Goal: Task Accomplishment & Management: Use online tool/utility

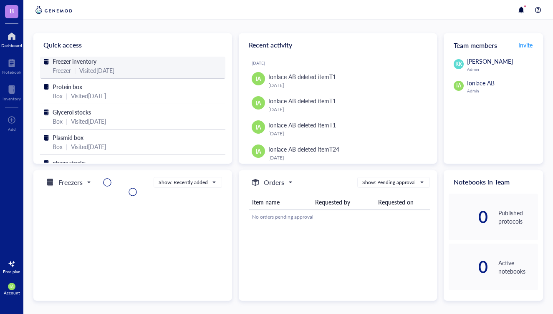
click at [111, 70] on div "Visited [DATE]" at bounding box center [96, 70] width 35 height 9
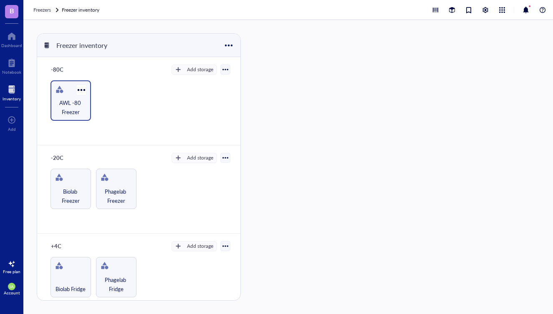
click at [66, 103] on span "AWL -80 Freezer" at bounding box center [71, 107] width 32 height 18
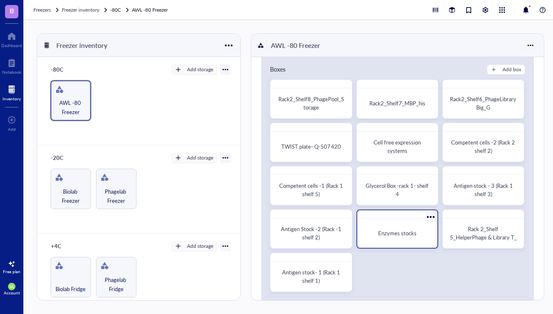
scroll to position [14, 0]
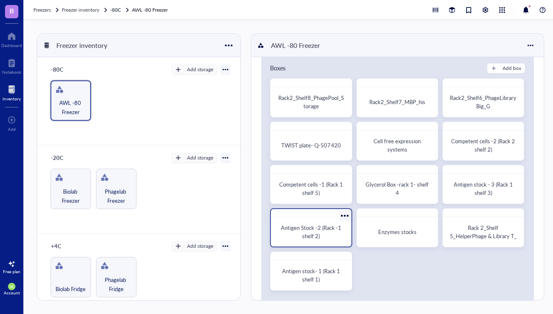
click at [322, 228] on span "Antigen Stock -2 (Rack -1 shelf 2)" at bounding box center [312, 232] width 62 height 16
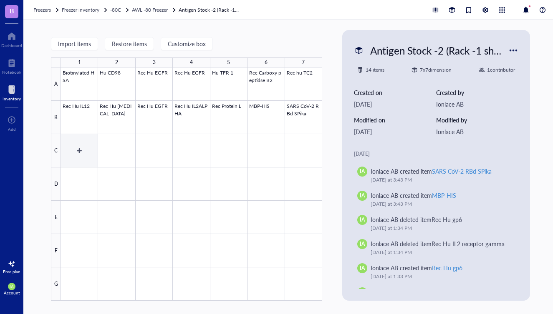
click at [80, 151] on div at bounding box center [191, 185] width 261 height 234
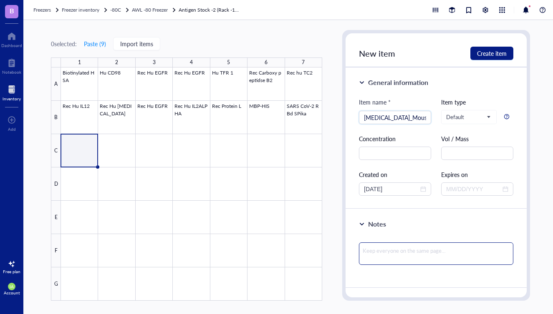
type input "[MEDICAL_DATA]_Mouse Albumin"
click at [387, 250] on textarea at bounding box center [436, 254] width 154 height 23
type textarea "A"
type textarea "Ac"
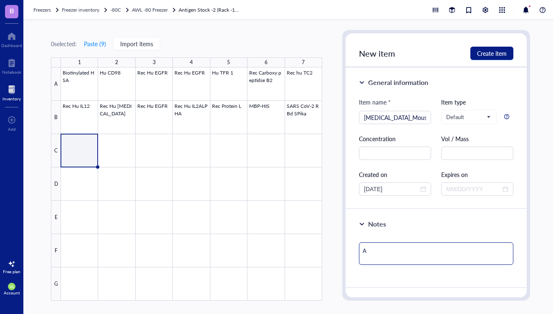
type textarea "Ac"
type textarea "Acr"
type textarea "Acro"
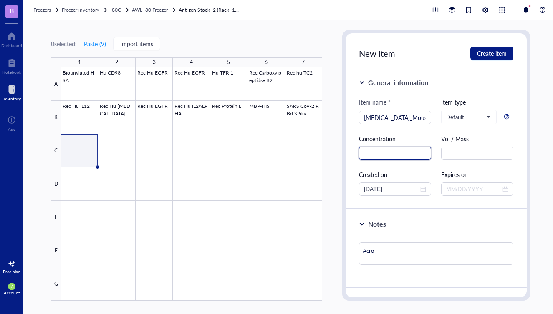
click at [379, 154] on input "text" at bounding box center [395, 153] width 72 height 13
type input "Lyophilized"
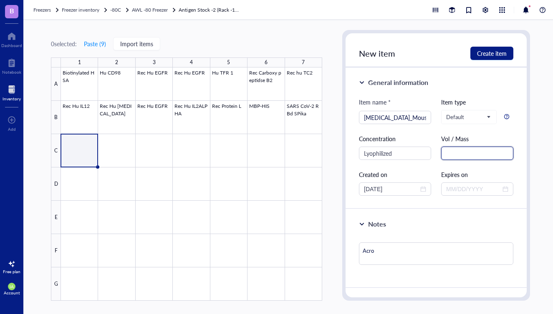
click at [453, 153] on input "text" at bounding box center [477, 153] width 72 height 13
type input "25 ug"
click at [495, 52] on span "Create item" at bounding box center [492, 53] width 30 height 7
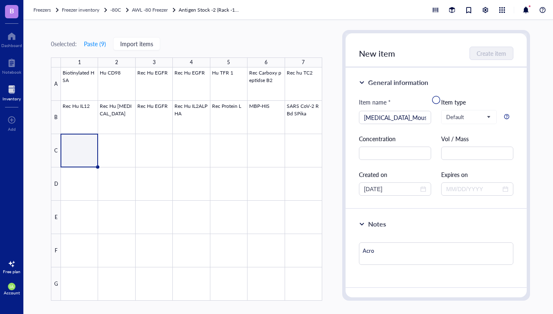
type textarea "Keep everyone on the same page…"
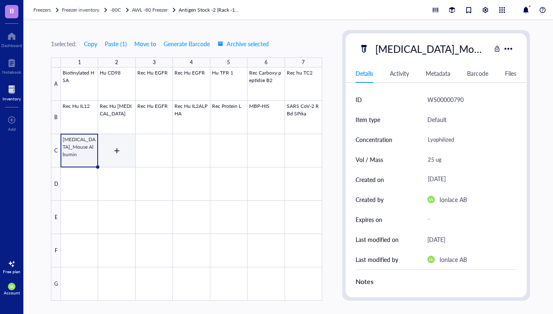
click at [125, 153] on div at bounding box center [191, 185] width 261 height 234
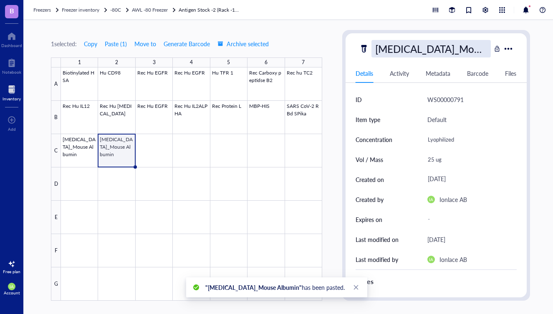
click at [445, 48] on div "[MEDICAL_DATA]_Mouse Albumin" at bounding box center [430, 49] width 119 height 18
click at [437, 51] on input "[MEDICAL_DATA]_Mouse Albumin" at bounding box center [431, 48] width 118 height 17
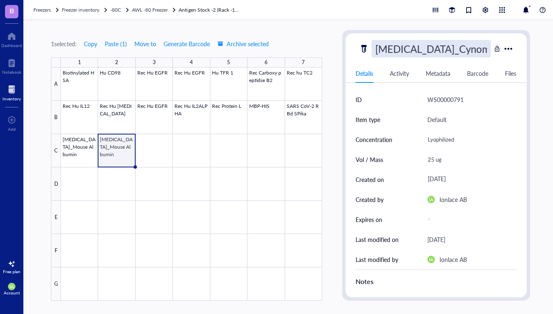
type input "[MEDICAL_DATA]_Cynomolgus Albumin"
click at [172, 154] on div at bounding box center [191, 185] width 261 height 234
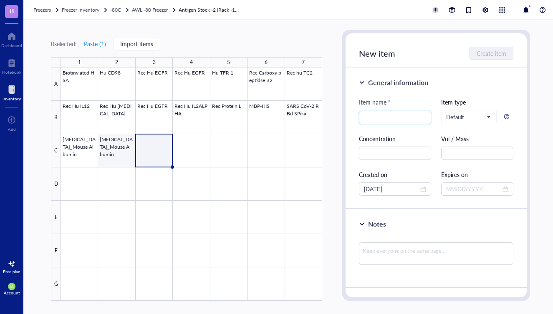
click at [130, 156] on div at bounding box center [191, 185] width 261 height 234
click at [149, 147] on div at bounding box center [191, 185] width 261 height 234
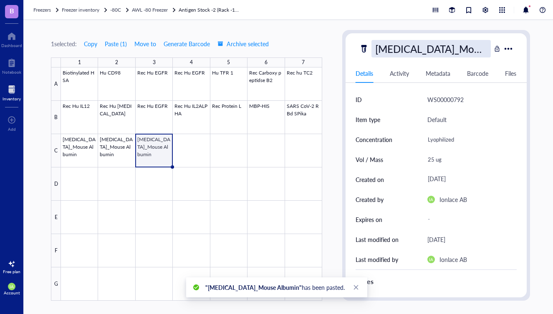
click at [413, 49] on div "[MEDICAL_DATA]_Mouse Albumin" at bounding box center [430, 49] width 119 height 18
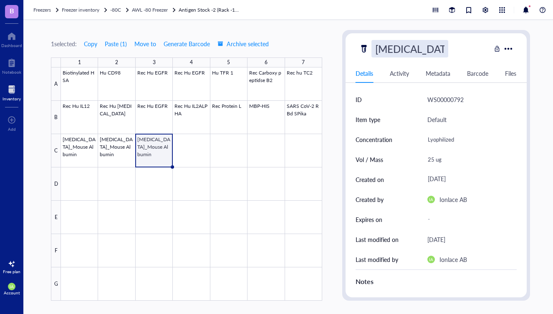
type input "[MEDICAL_DATA]_CD16a"
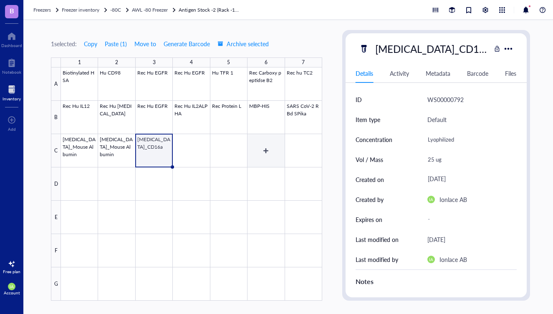
click at [274, 157] on div at bounding box center [191, 185] width 261 height 234
